Goal: Obtain resource: Obtain resource

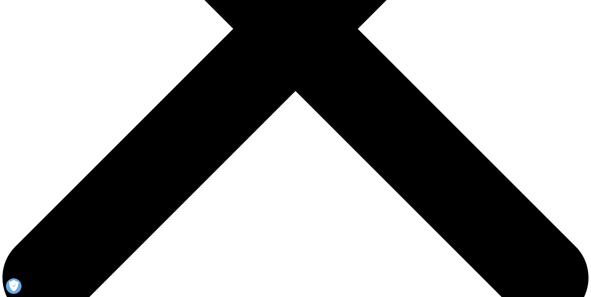
scroll to position [280, 0]
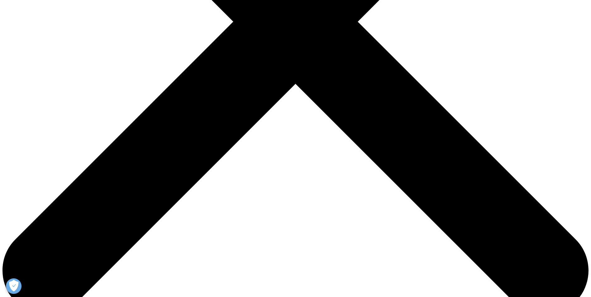
drag, startPoint x: 129, startPoint y: 59, endPoint x: 197, endPoint y: 56, distance: 68.0
drag, startPoint x: 197, startPoint y: 56, endPoint x: 197, endPoint y: 60, distance: 4.0
drag, startPoint x: 135, startPoint y: 74, endPoint x: 224, endPoint y: 74, distance: 88.1
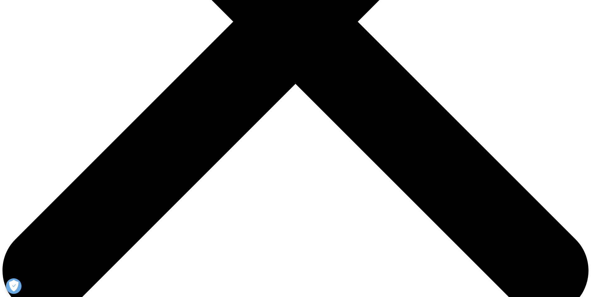
drag, startPoint x: 224, startPoint y: 74, endPoint x: 222, endPoint y: 81, distance: 6.7
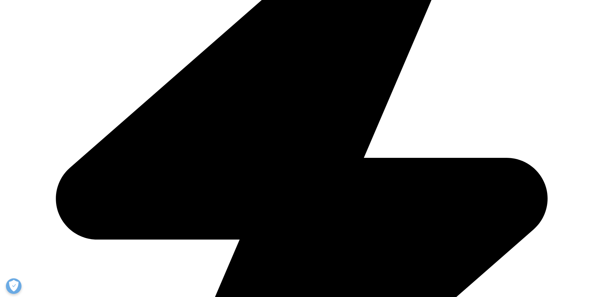
drag, startPoint x: 122, startPoint y: 91, endPoint x: 219, endPoint y: 92, distance: 96.9
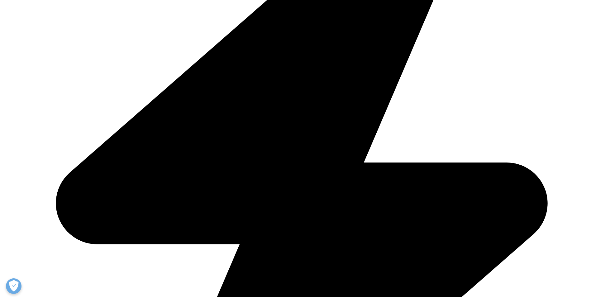
drag, startPoint x: 219, startPoint y: 92, endPoint x: 221, endPoint y: 97, distance: 5.3
drag, startPoint x: 146, startPoint y: 99, endPoint x: 192, endPoint y: 99, distance: 45.8
drag, startPoint x: 192, startPoint y: 99, endPoint x: 197, endPoint y: 99, distance: 4.7
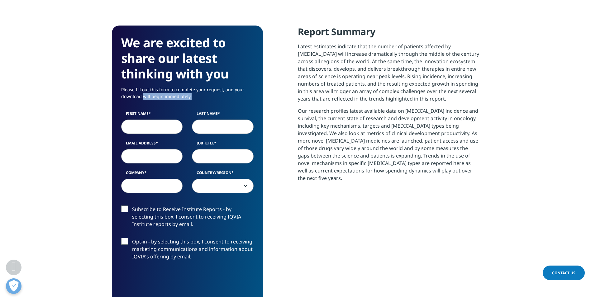
click at [197, 99] on p "Please fill out this form to complete your request, and your download will begi…" at bounding box center [187, 95] width 132 height 18
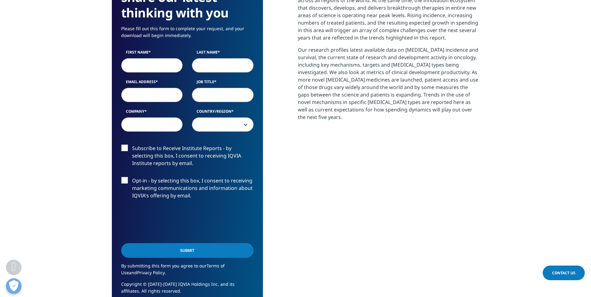
scroll to position [343, 0]
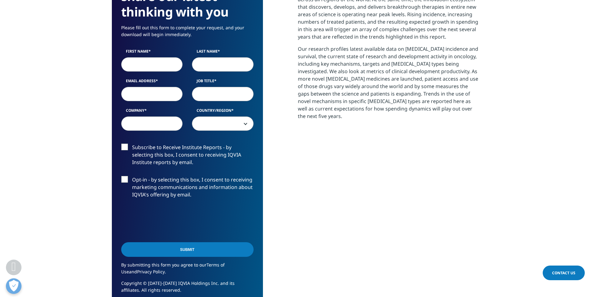
click at [233, 122] on span at bounding box center [222, 124] width 61 height 14
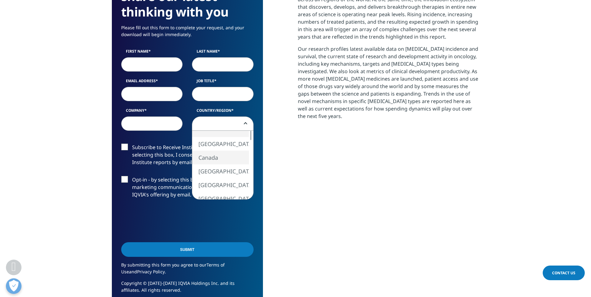
click at [290, 174] on div "We are excited to share our latest thinking with you Please fill out this form …" at bounding box center [296, 136] width 368 height 344
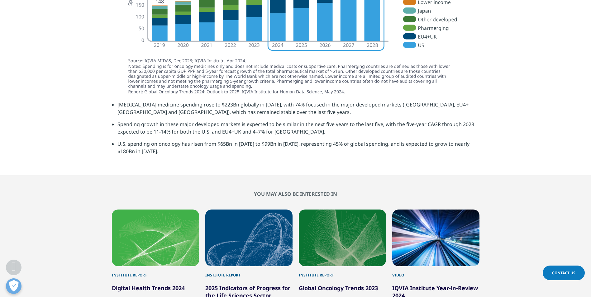
scroll to position [1682, 0]
